Goal: Find contact information: Find contact information

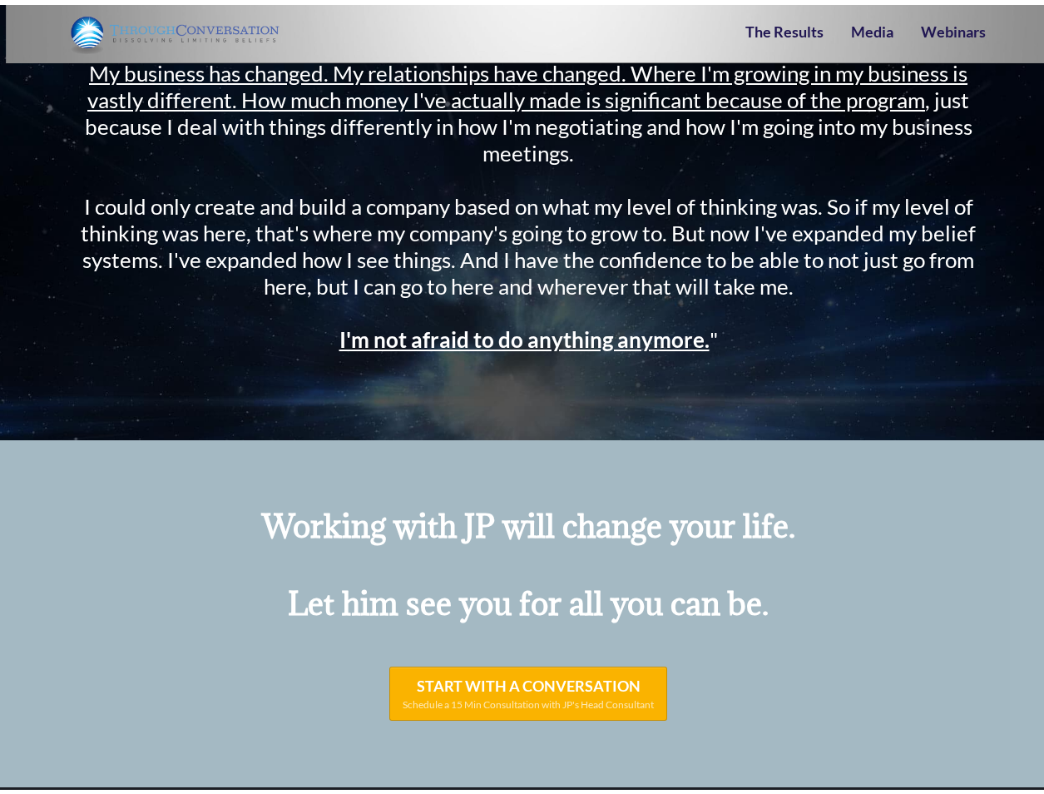
scroll to position [22021, 0]
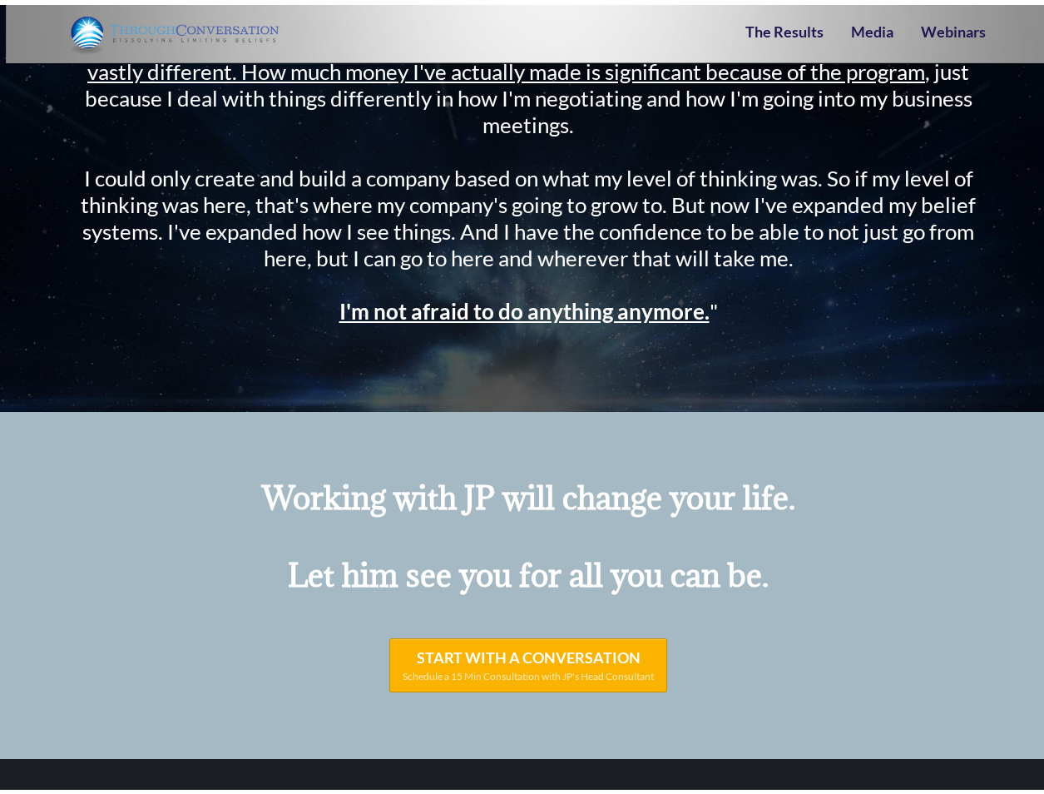
drag, startPoint x: 262, startPoint y: 644, endPoint x: 419, endPoint y: 650, distance: 157.3
copy div "[STREET_ADDRESS]"
click at [782, 633] on div "START WITH A CONVERSATION Schedule a 15 Min Consultation with JP's Head Consult…" at bounding box center [528, 660] width 915 height 54
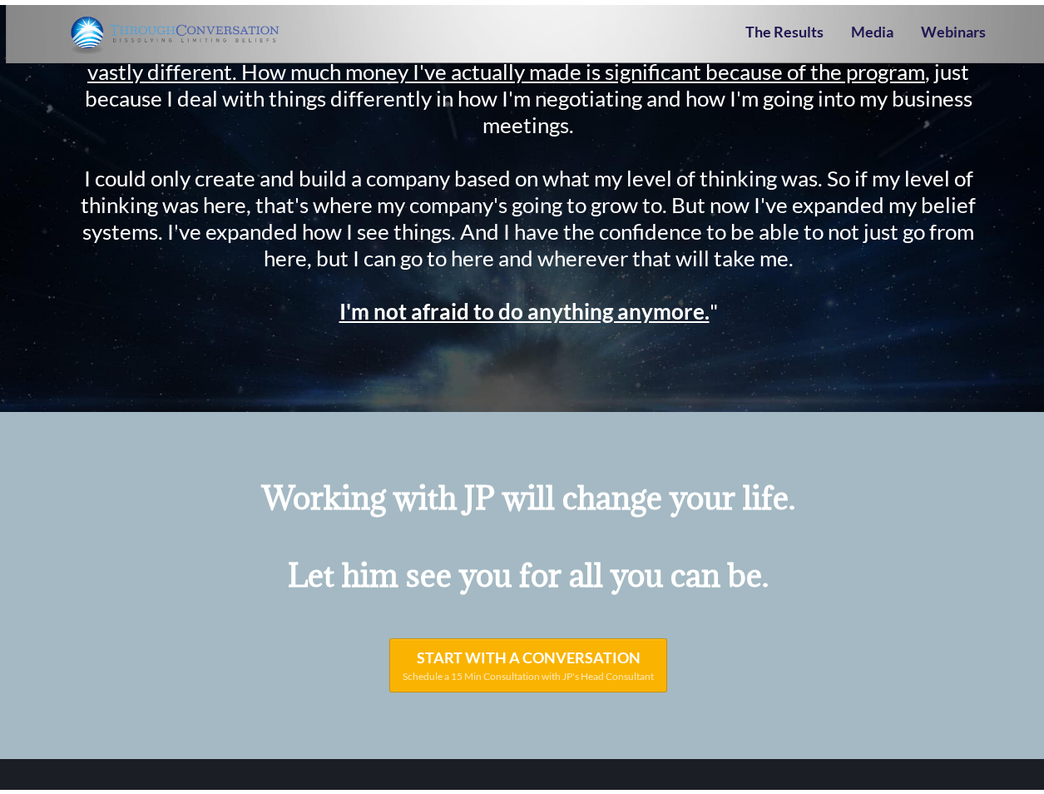
drag, startPoint x: 316, startPoint y: 621, endPoint x: 462, endPoint y: 615, distance: 145.7
copy div "ThroughConversation Personal Development"
click at [817, 485] on div "Working with JP will change your life. Let him see you for all you can be. STAR…" at bounding box center [528, 595] width 973 height 318
